Goal: Task Accomplishment & Management: Manage account settings

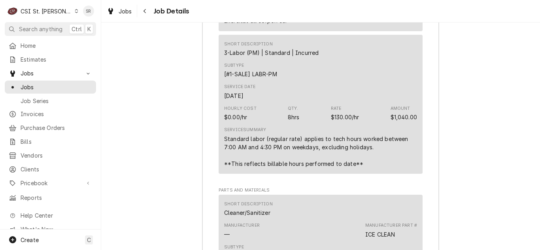
scroll to position [1679, 0]
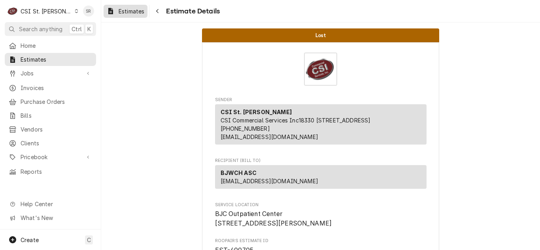
click at [131, 10] on span "Estimates" at bounding box center [132, 11] width 26 height 8
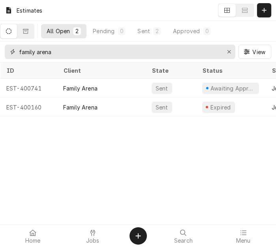
click at [66, 46] on input "family arena" at bounding box center [120, 52] width 202 height 14
drag, startPoint x: 67, startPoint y: 50, endPoint x: 9, endPoint y: 50, distance: 57.7
click at [9, 50] on div "family arena" at bounding box center [120, 52] width 231 height 14
click at [59, 53] on input "family arena" at bounding box center [120, 52] width 202 height 14
drag, startPoint x: 59, startPoint y: 53, endPoint x: 18, endPoint y: 55, distance: 40.8
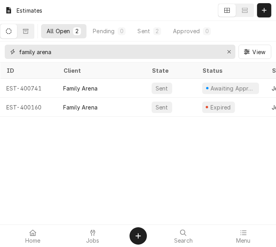
click at [18, 55] on div "family arena" at bounding box center [120, 52] width 231 height 14
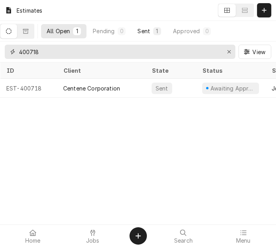
type input "400718"
click at [150, 30] on div "Sent" at bounding box center [144, 31] width 13 height 8
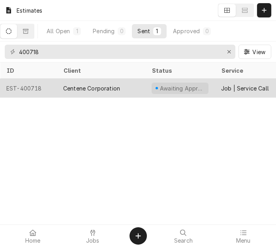
click at [89, 81] on div "Centene Corporation" at bounding box center [101, 88] width 89 height 19
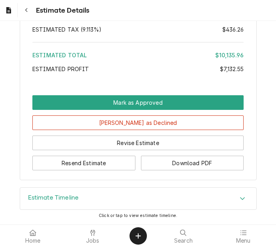
scroll to position [3581, 0]
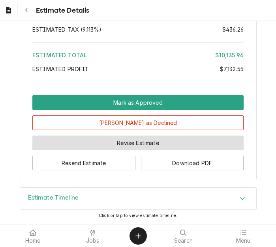
click at [92, 147] on button "Revise Estimate" at bounding box center [137, 143] width 211 height 15
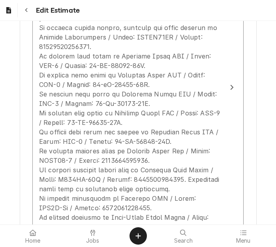
scroll to position [1542, 0]
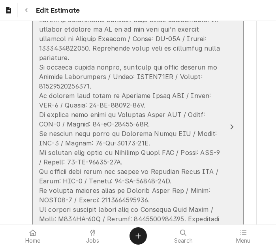
click at [97, 83] on div "Update Line Item" at bounding box center [129, 181] width 181 height 332
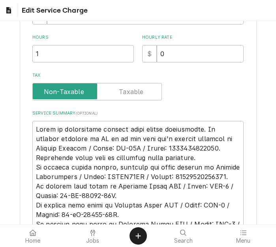
scroll to position [277, 0]
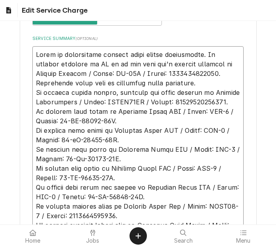
click at [191, 81] on textarea "Service Summary ( optional )" at bounding box center [137, 206] width 211 height 320
click at [124, 119] on textarea "Service Summary ( optional )" at bounding box center [137, 206] width 211 height 320
click at [214, 102] on textarea "Service Summary ( optional )" at bounding box center [137, 206] width 211 height 320
type textarea "x"
type textarea "Quote on recommended repairs found during maintenance. To further diagnose on O…"
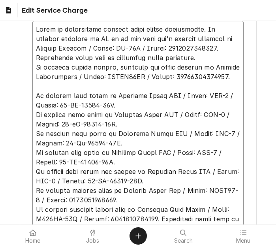
scroll to position [316, 0]
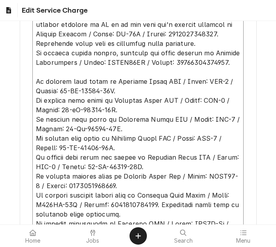
drag, startPoint x: 109, startPoint y: 92, endPoint x: 32, endPoint y: 85, distance: 77.8
click at [32, 85] on textarea "Service Summary ( optional )" at bounding box center [137, 172] width 211 height 330
type textarea "x"
type textarea "Quote on recommended repairs found during maintenance. To further diagnose on O…"
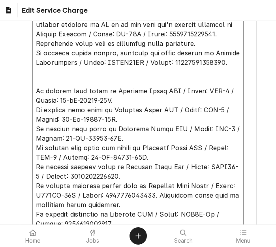
type textarea "x"
type textarea "Quote on recommended repairs found during maintenance. To further diagnose on O…"
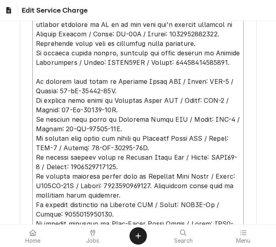
click at [115, 91] on textarea "Service Summary ( optional )" at bounding box center [137, 162] width 211 height 311
click at [189, 44] on textarea "Service Summary ( optional )" at bounding box center [137, 162] width 211 height 311
type textarea "x"
type textarea "Quote on recommended repairs found during maintenance. To further diagnose on O…"
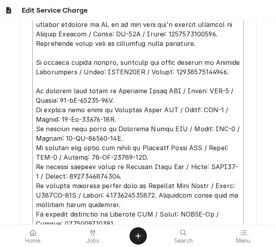
scroll to position [326, 0]
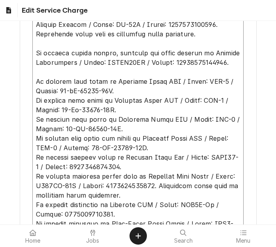
click at [123, 91] on textarea "Service Summary ( optional )" at bounding box center [137, 157] width 211 height 320
click at [112, 109] on textarea "Service Summary ( optional )" at bounding box center [137, 157] width 211 height 320
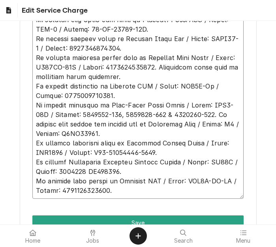
scroll to position [405, 0]
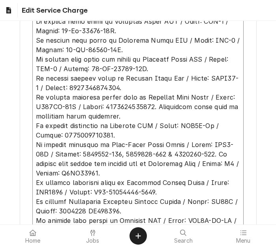
click at [129, 89] on textarea "Service Summary ( optional )" at bounding box center [137, 78] width 211 height 320
type textarea "x"
type textarea "Quote on recommended repairs found during maintenance. To further diagnose on O…"
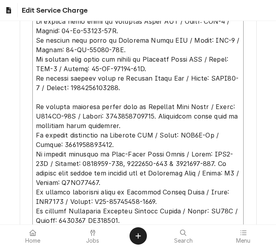
click at [117, 125] on textarea "Service Summary ( optional )" at bounding box center [137, 83] width 211 height 330
type textarea "x"
type textarea "Quote on recommended repairs found during maintenance. To further diagnose on O…"
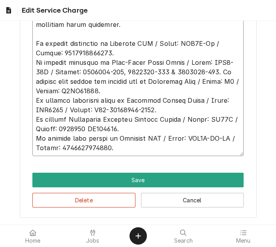
drag, startPoint x: 30, startPoint y: 143, endPoint x: 125, endPoint y: 234, distance: 130.8
click at [125, 235] on body "Edit Service Charge Use the fields below to edit this service charge Short Desc…" at bounding box center [138, 123] width 276 height 247
type textarea "x"
type textarea "Quote on recommended repairs found during maintenance. To further diagnose on O…"
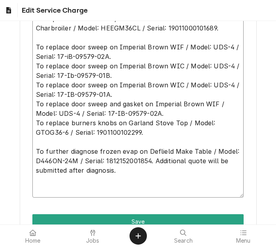
scroll to position [283, 0]
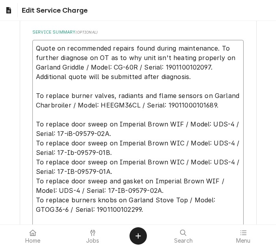
drag, startPoint x: 114, startPoint y: 210, endPoint x: 24, endPoint y: 127, distance: 122.2
click at [25, 127] on div "Use the fields below to edit this service charge Short Description Job | Servic…" at bounding box center [138, 44] width 237 height 583
type textarea "x"
type textarea "Quote on recommended repairs found during maintenance. To further diagnose on O…"
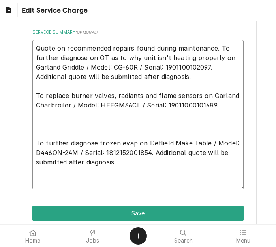
type textarea "x"
type textarea "Quote on recommended repairs found during maintenance. To further diagnose on O…"
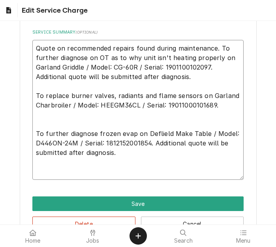
type textarea "x"
drag, startPoint x: 89, startPoint y: 147, endPoint x: 17, endPoint y: 52, distance: 119.6
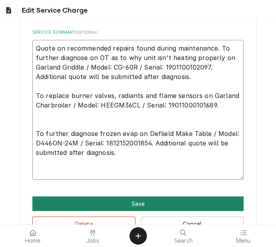
type textarea "Quote on recommended repairs found during maintenance. To further diagnose on O…"
click at [125, 202] on button "Save" at bounding box center [137, 203] width 211 height 15
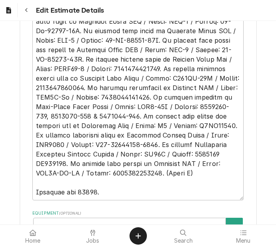
scroll to position [435, 0]
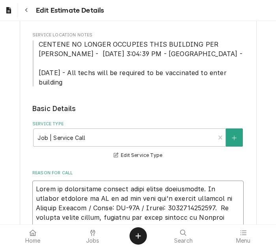
drag, startPoint x: 97, startPoint y: 175, endPoint x: 13, endPoint y: 20, distance: 176.7
click at [13, 20] on div "Edit Estimate Details Please provide the following information to create your e…" at bounding box center [138, 123] width 276 height 247
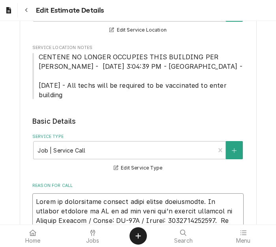
paste textarea "Additional quote will be submitted after diagnosis. To replace burner valves, r…"
type textarea "x"
type textarea "Quote on recommended repairs found during maintenance. To further diagnose on O…"
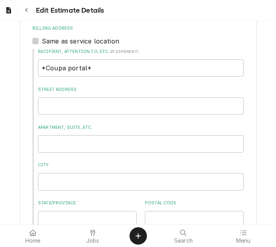
type textarea "x"
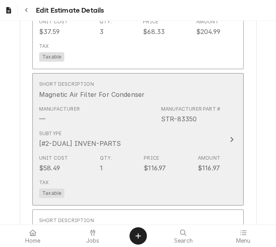
scroll to position [2597, 0]
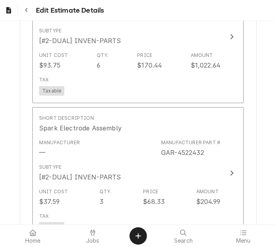
type textarea "Quote on recommended repairs found during maintenance. To further diagnose on O…"
